Goal: Task Accomplishment & Management: Complete application form

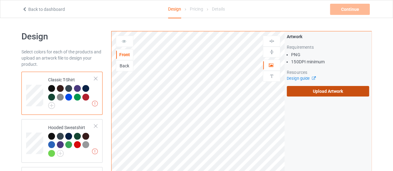
click at [291, 95] on label "Upload Artwork" at bounding box center [328, 91] width 82 height 11
click at [0, 0] on input "Upload Artwork" at bounding box center [0, 0] width 0 height 0
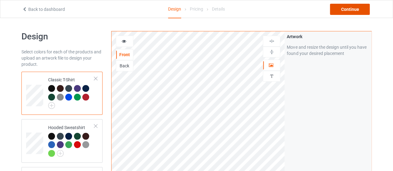
click at [342, 12] on div "Continue" at bounding box center [350, 9] width 40 height 11
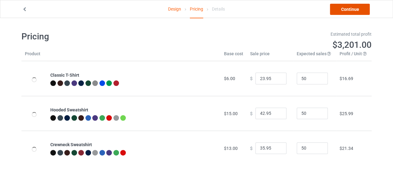
click at [342, 12] on link "Continue" at bounding box center [350, 9] width 40 height 11
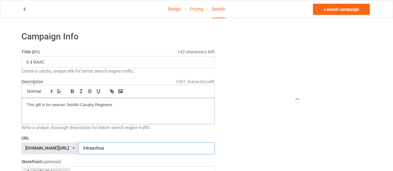
click at [96, 145] on input "34raachoa" at bounding box center [146, 149] width 136 height 12
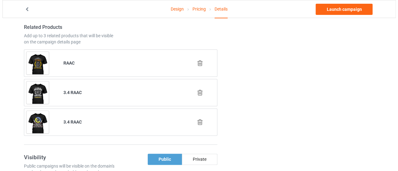
scroll to position [374, 0]
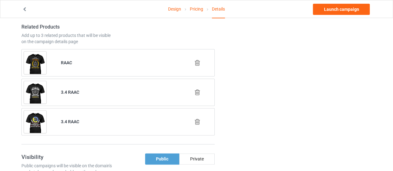
type input "34raacchoose"
click at [197, 60] on icon at bounding box center [198, 63] width 8 height 7
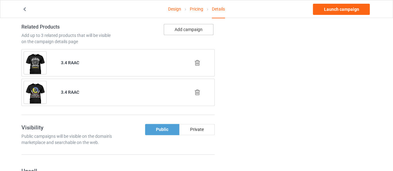
click at [172, 31] on button "Add campaign" at bounding box center [189, 29] width 50 height 11
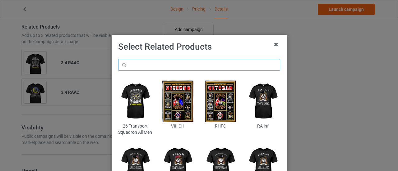
click at [140, 64] on input "text" at bounding box center [199, 65] width 162 height 12
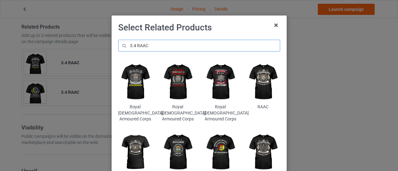
scroll to position [20, 0]
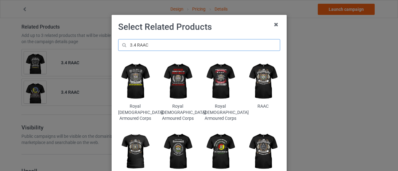
type input "3.4 RAAC"
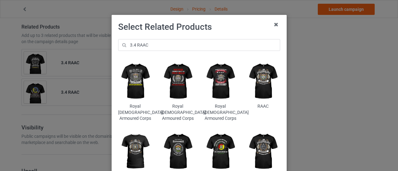
click at [258, 144] on img at bounding box center [263, 152] width 34 height 42
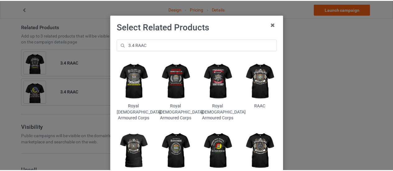
scroll to position [0, 0]
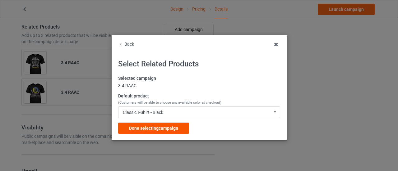
click at [175, 128] on span "Done selecting campaign" at bounding box center [153, 128] width 49 height 5
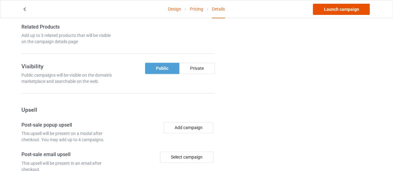
click at [324, 10] on link "Launch campaign" at bounding box center [341, 9] width 57 height 11
